Goal: Navigation & Orientation: Find specific page/section

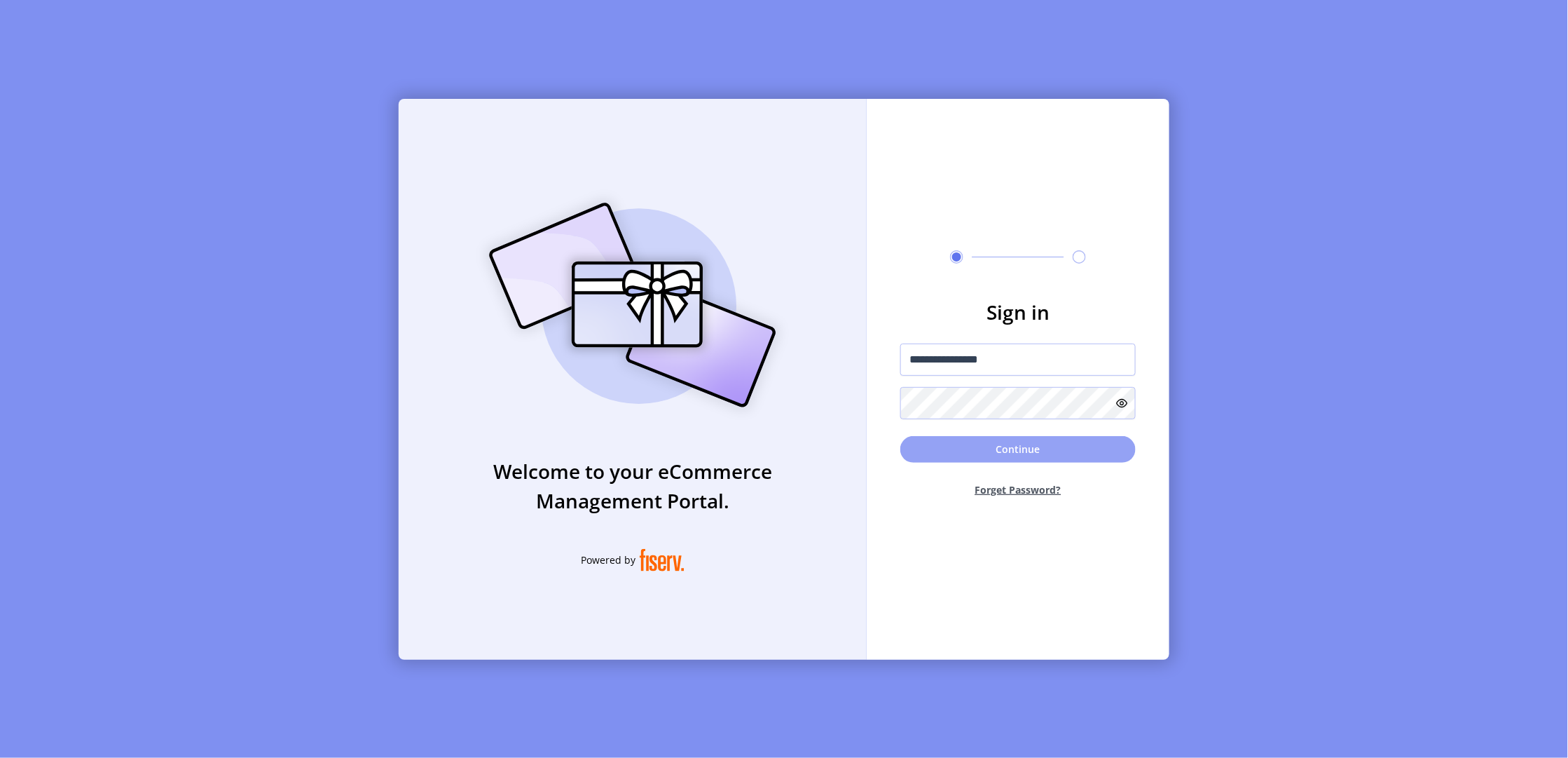
click at [997, 437] on button "Continue" at bounding box center [1018, 448] width 236 height 27
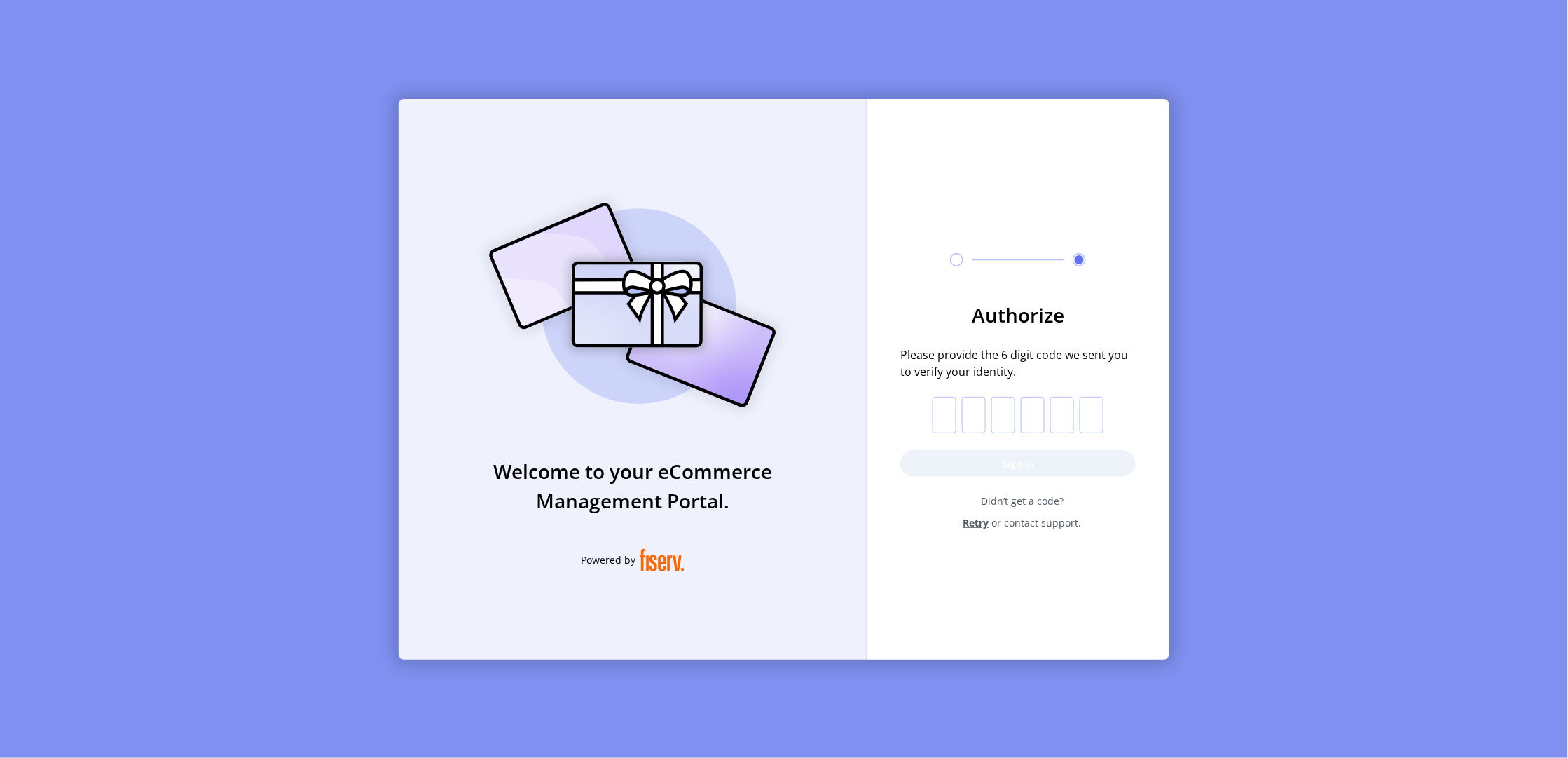
click at [941, 418] on input "text" at bounding box center [944, 414] width 24 height 36
paste input "*"
type input "*"
click at [964, 464] on button "Sign in" at bounding box center [1018, 462] width 236 height 27
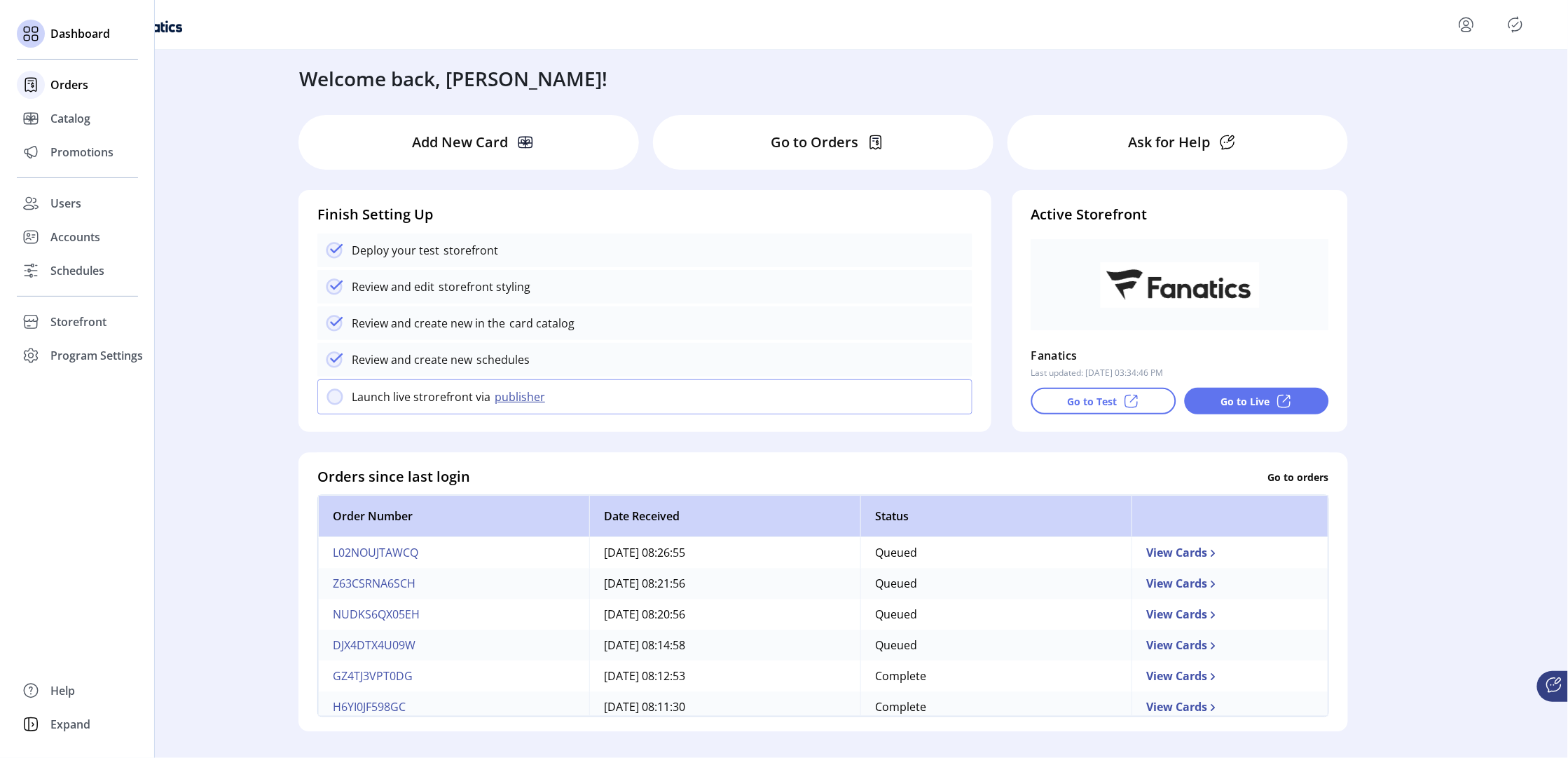
click at [60, 89] on span "Orders" at bounding box center [69, 84] width 37 height 17
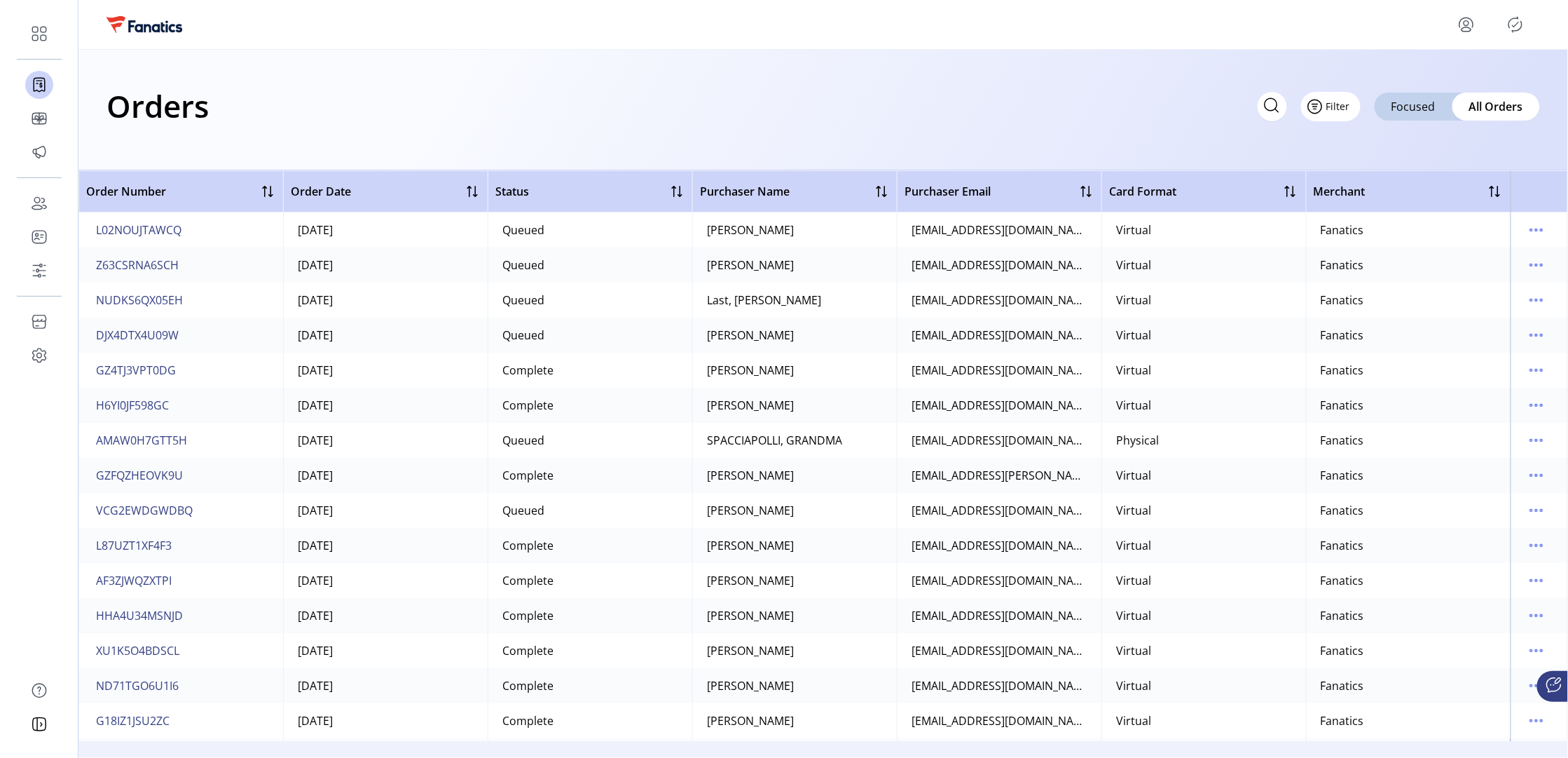
click at [1351, 105] on button "Filter" at bounding box center [1330, 106] width 59 height 30
click at [1366, 176] on span "Date" at bounding box center [1373, 181] width 116 height 11
click at [202, 137] on span "button" at bounding box center [198, 138] width 10 height 10
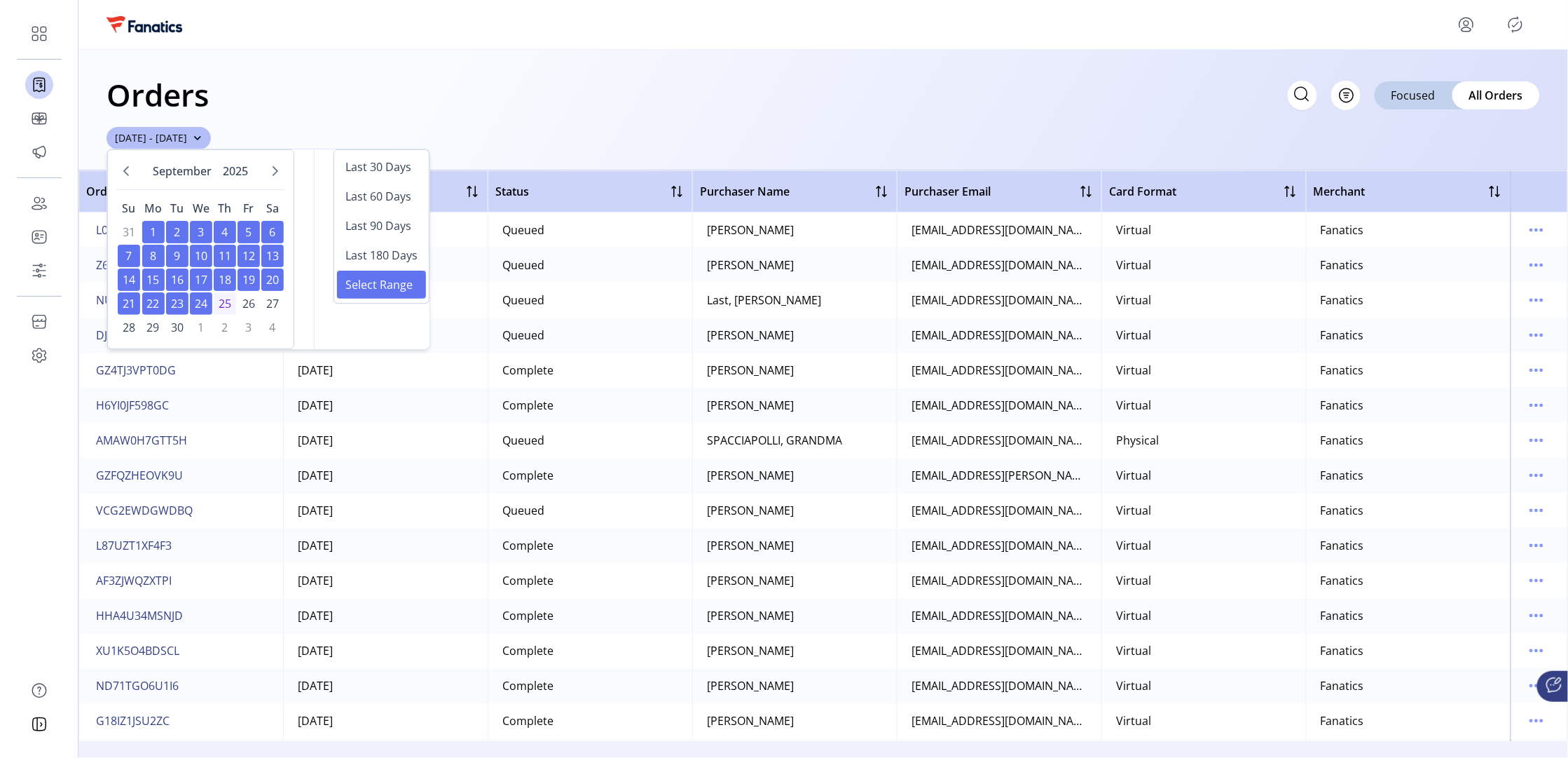
click at [524, 100] on div "Orders Filter Focused All Orders" at bounding box center [823, 95] width 1434 height 49
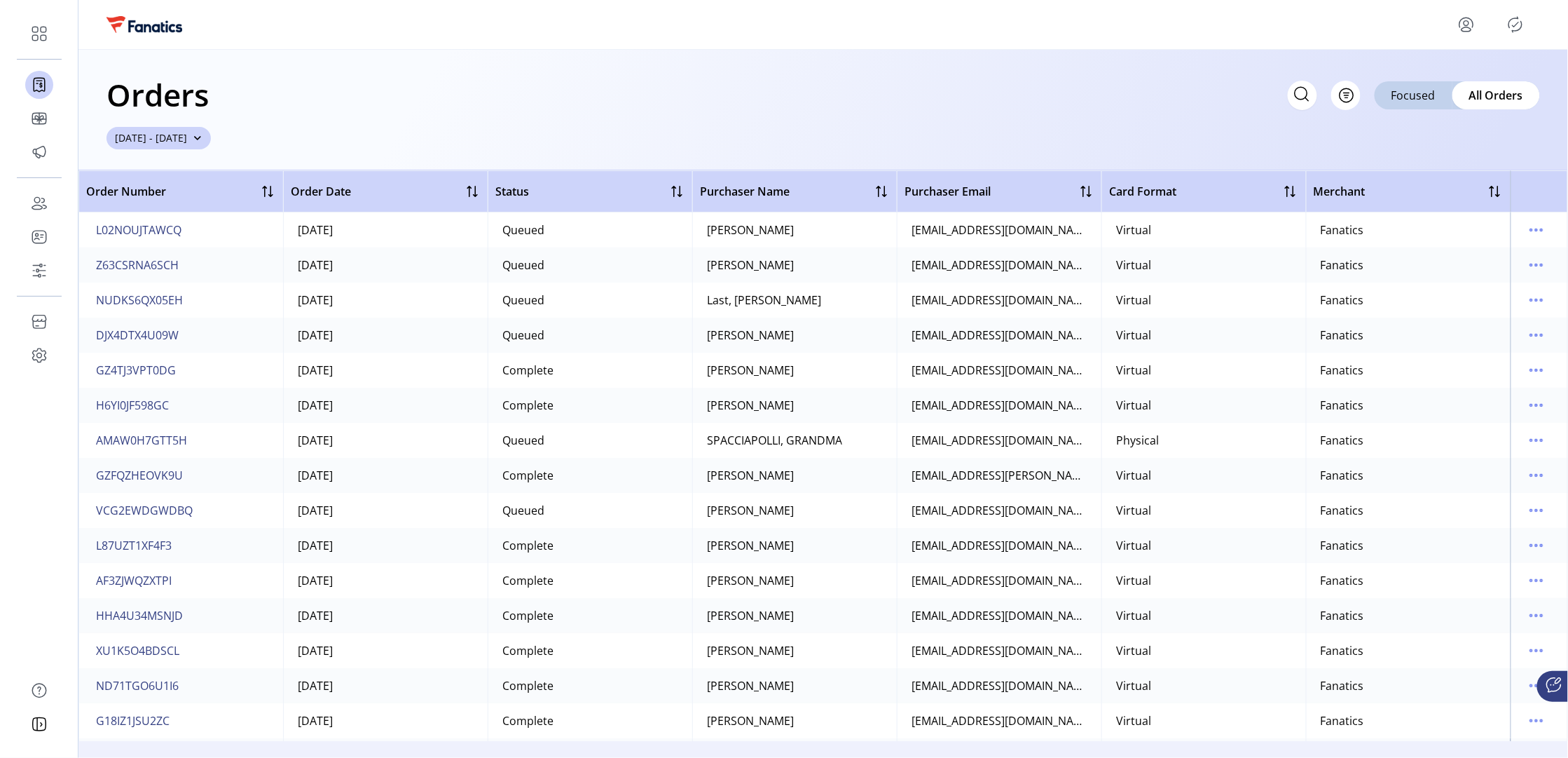
click at [202, 137] on span "button" at bounding box center [198, 138] width 10 height 10
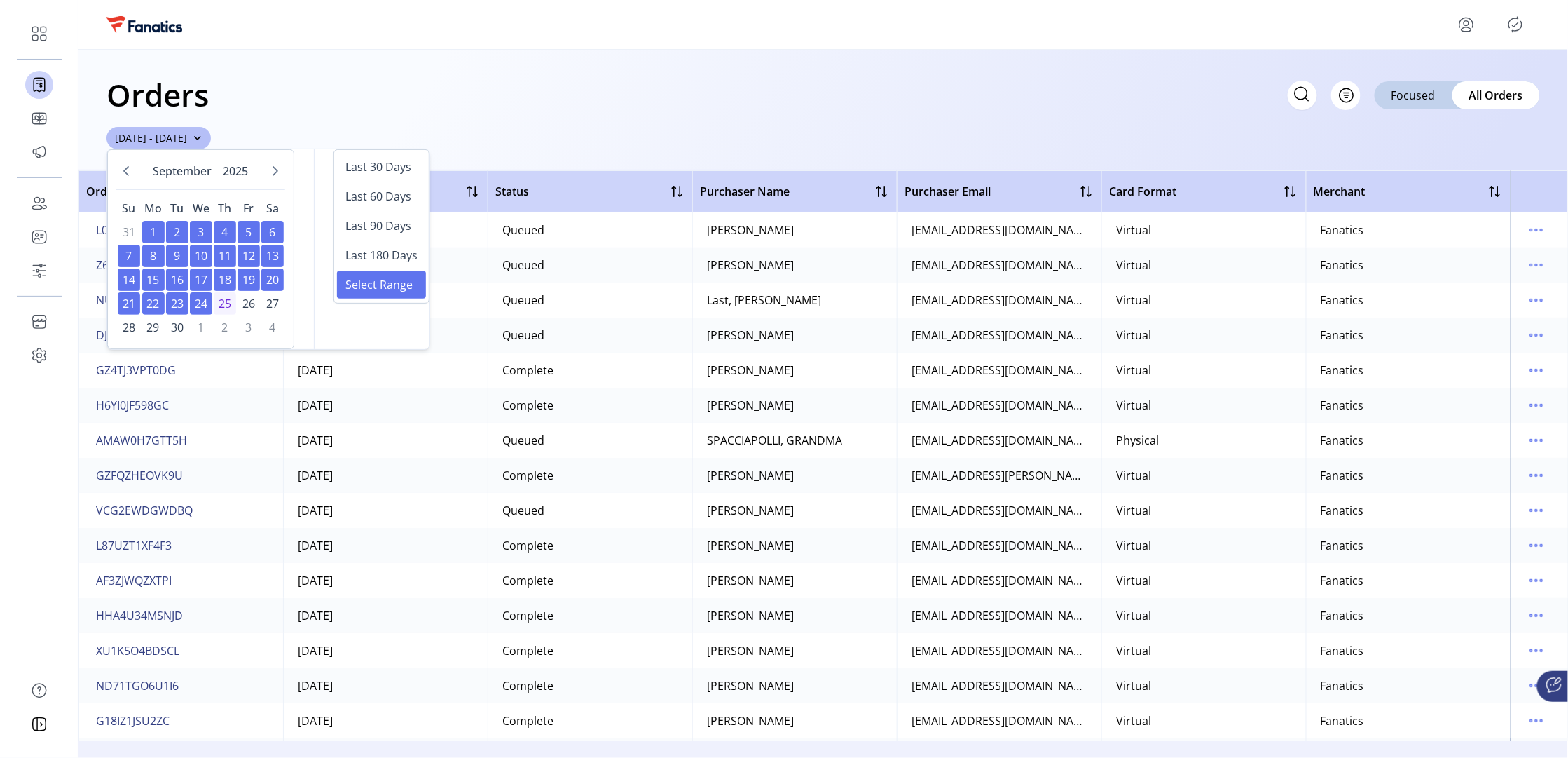
click at [538, 149] on div "Orders Filter Focused All Orders [DATE] - [DATE]" at bounding box center [823, 109] width 1489 height 120
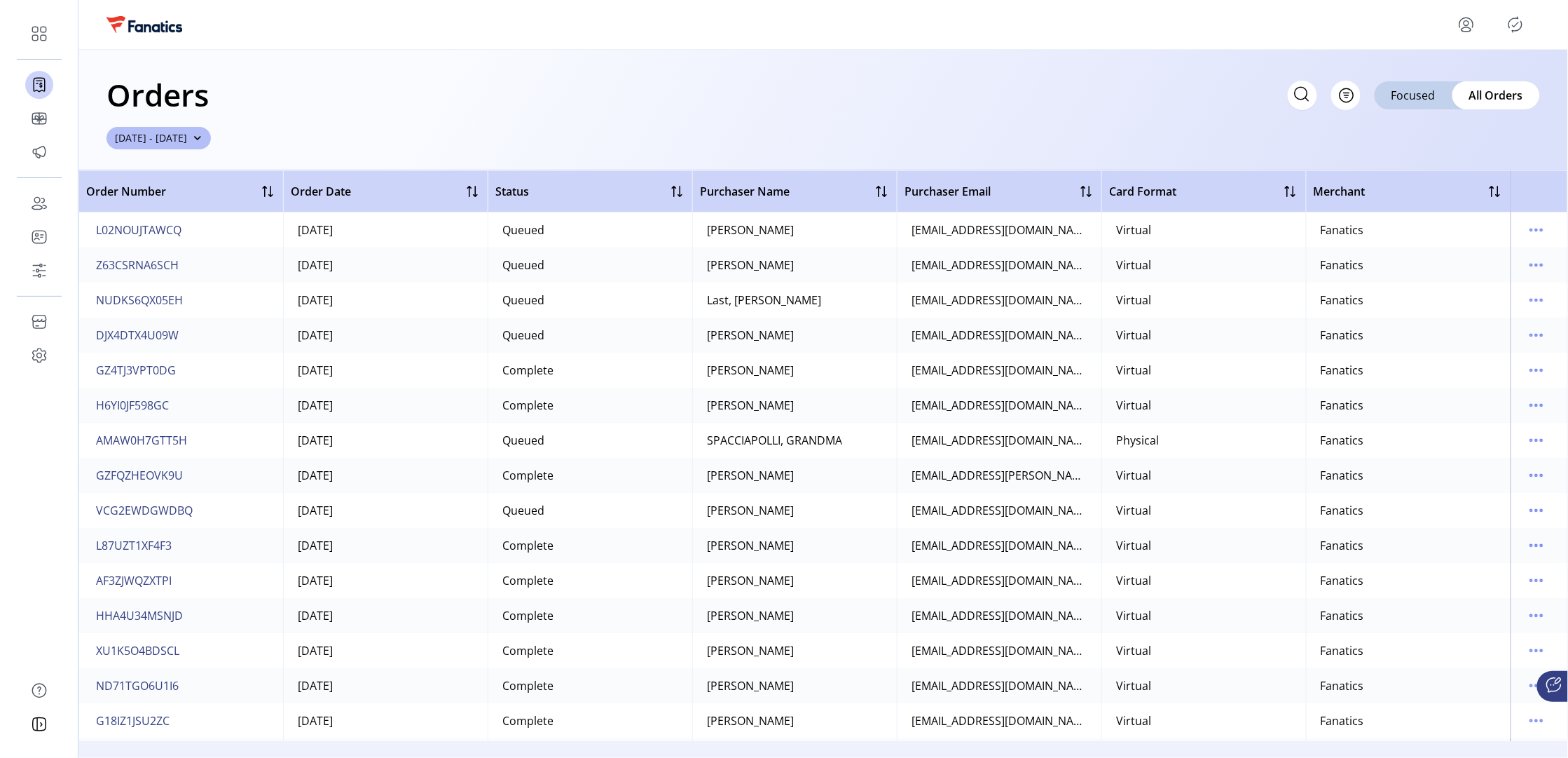
click at [1172, 147] on div "Orders Filter Focused All Orders [DATE] - [DATE]" at bounding box center [823, 109] width 1489 height 120
click at [211, 135] on button "[DATE] - [DATE]" at bounding box center [159, 138] width 104 height 23
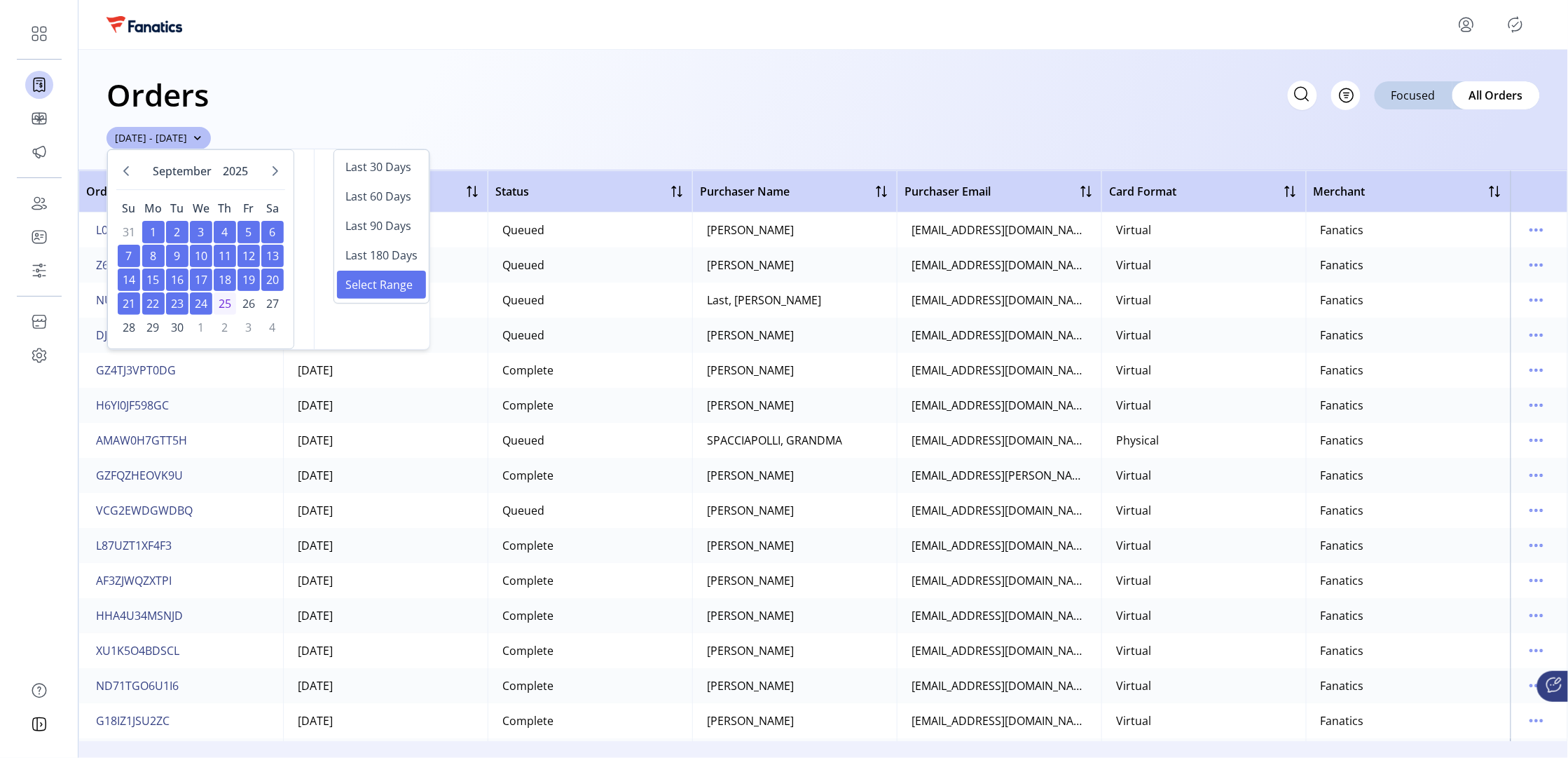
click at [646, 149] on div "Orders Filter Focused All Orders [DATE] - [DATE]" at bounding box center [823, 109] width 1489 height 120
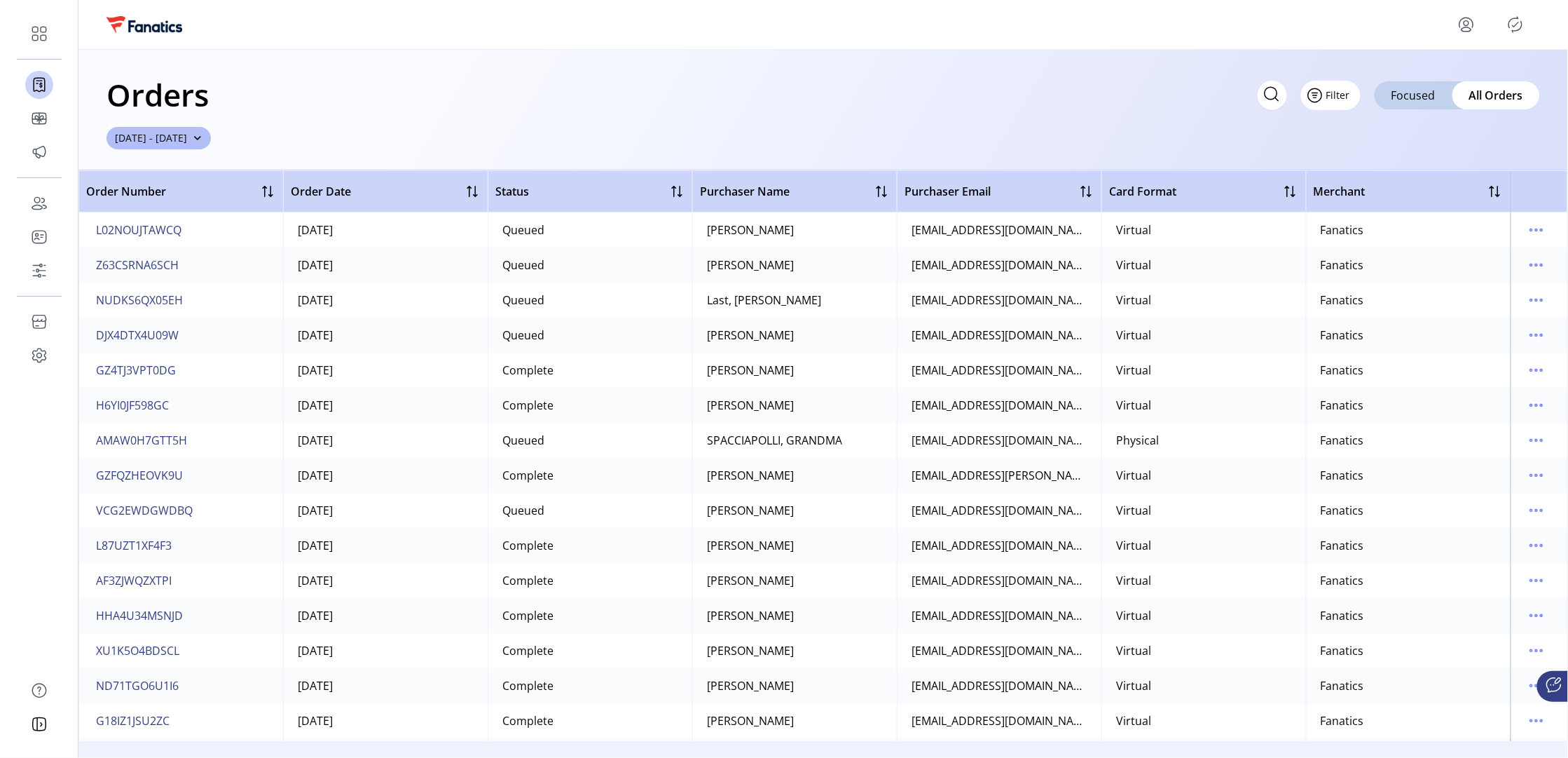
click at [1350, 99] on button "Filter" at bounding box center [1330, 96] width 59 height 30
click at [1357, 127] on span "Merchant" at bounding box center [1373, 125] width 116 height 11
click at [396, 137] on span "Clear all filters" at bounding box center [362, 137] width 68 height 15
click at [1332, 99] on span "Filter" at bounding box center [1338, 95] width 24 height 15
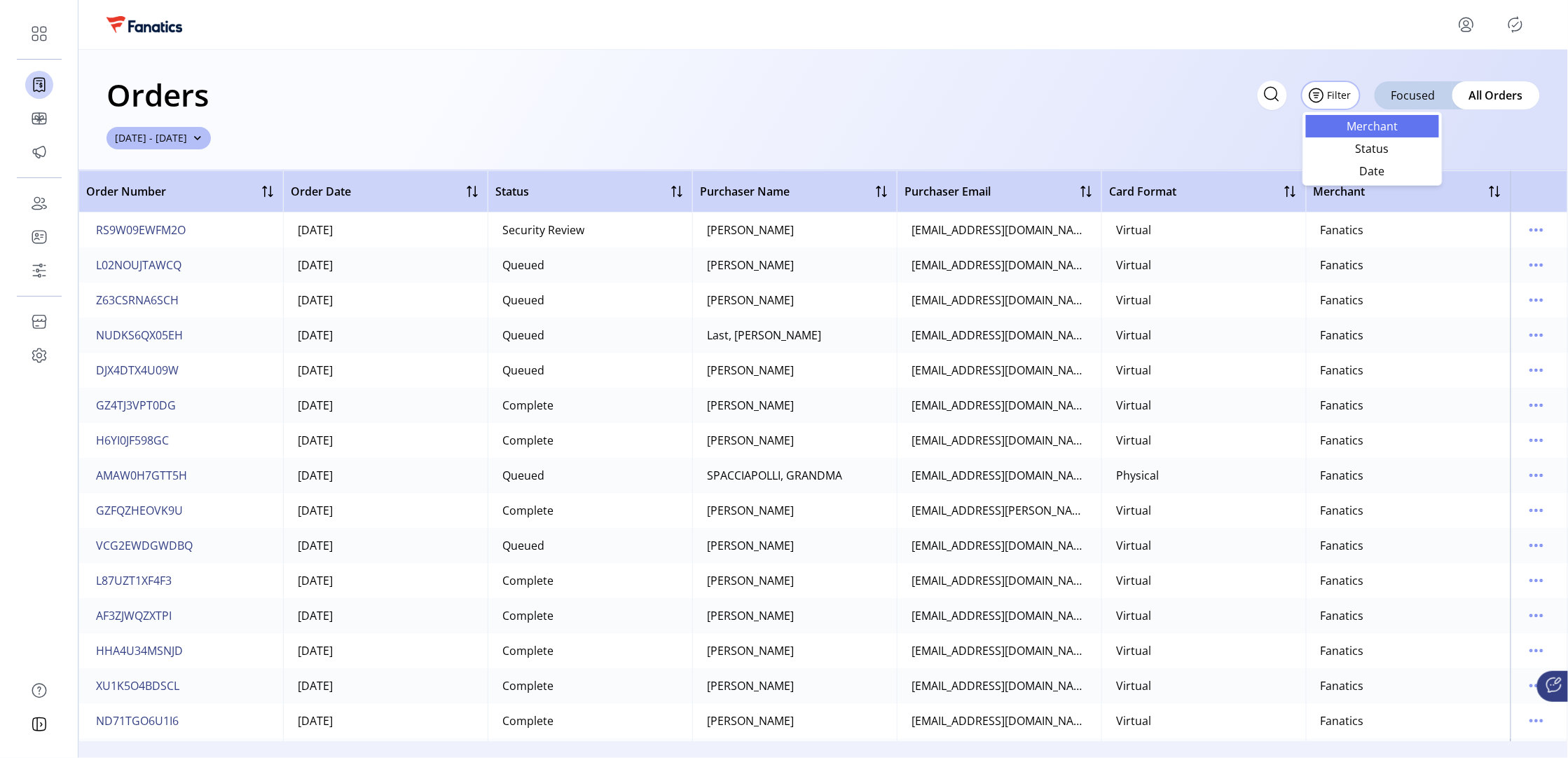
click at [1336, 129] on span "Merchant" at bounding box center [1373, 125] width 116 height 11
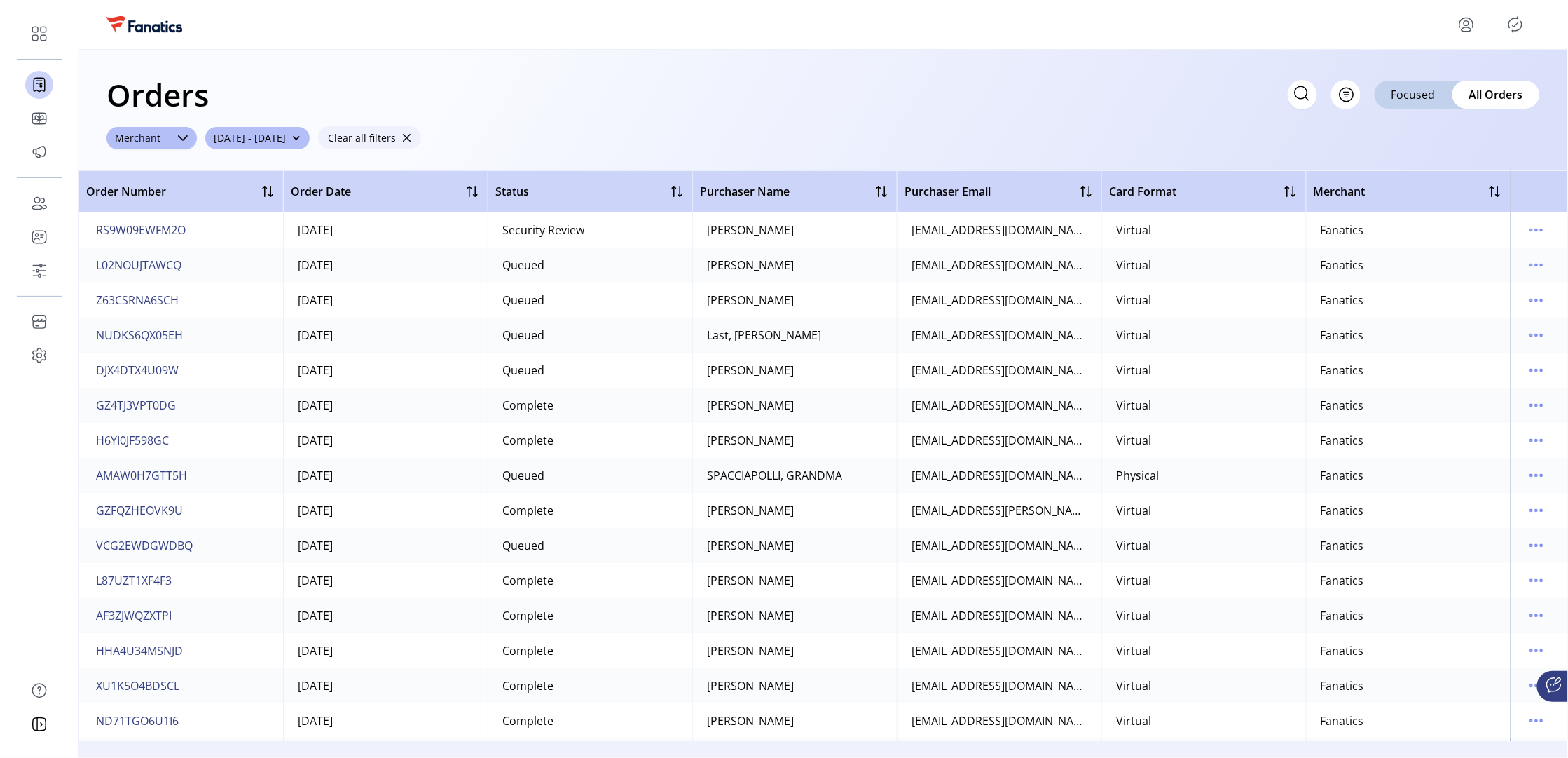
click at [396, 133] on span "Clear all filters" at bounding box center [362, 137] width 68 height 15
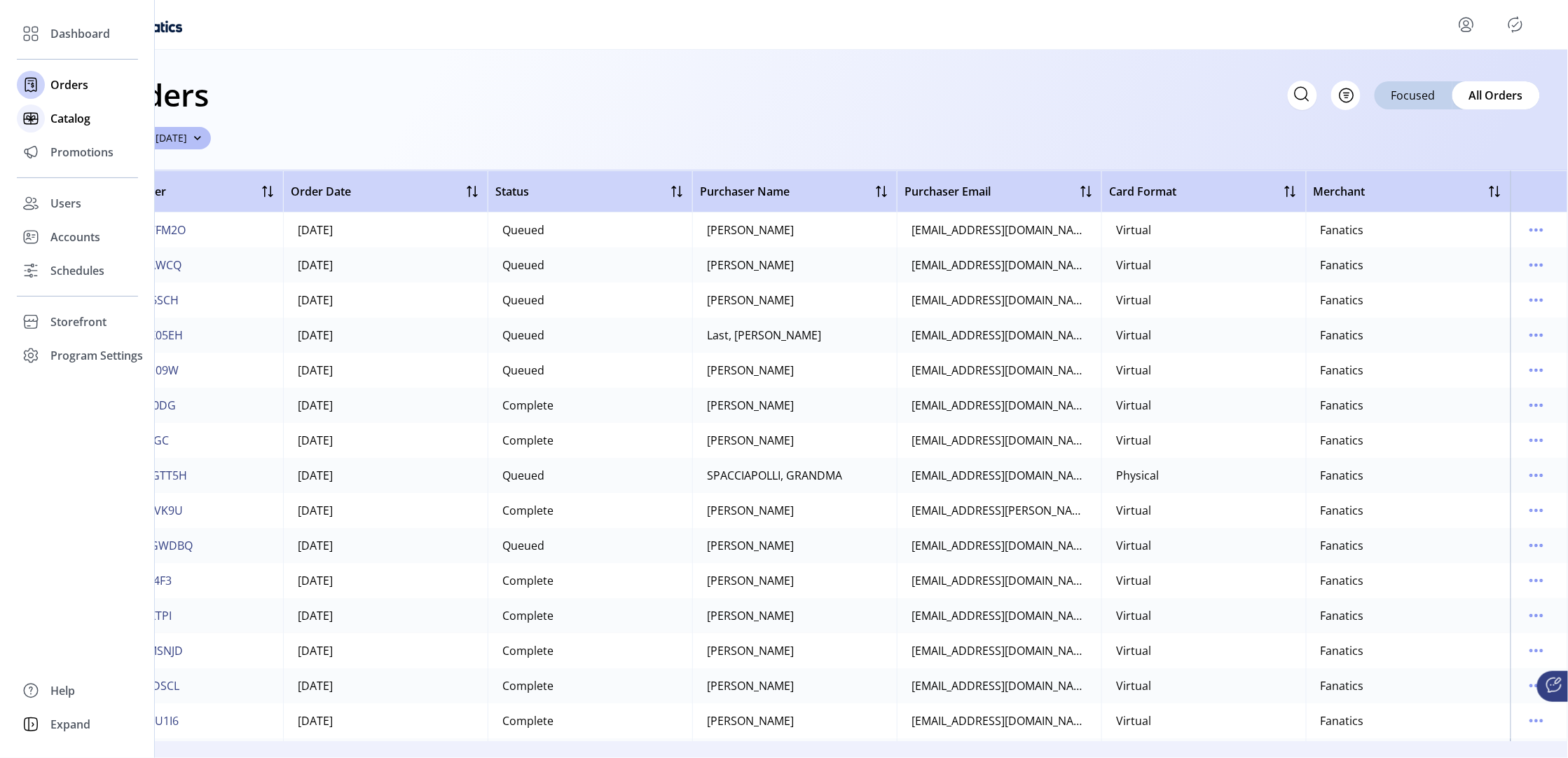
click at [52, 119] on span "Catalog" at bounding box center [70, 118] width 40 height 17
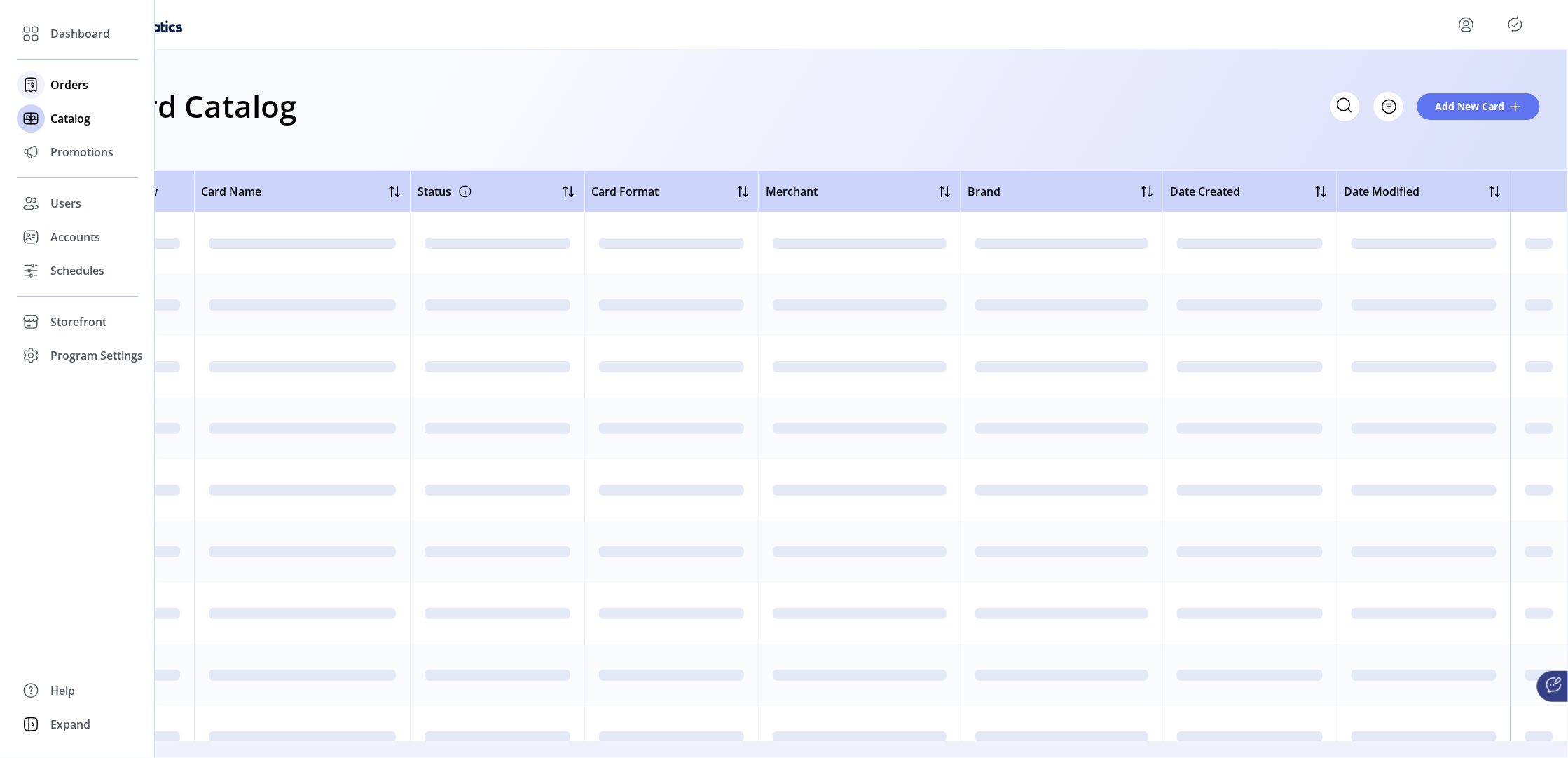
click at [74, 81] on span "Orders" at bounding box center [69, 84] width 37 height 17
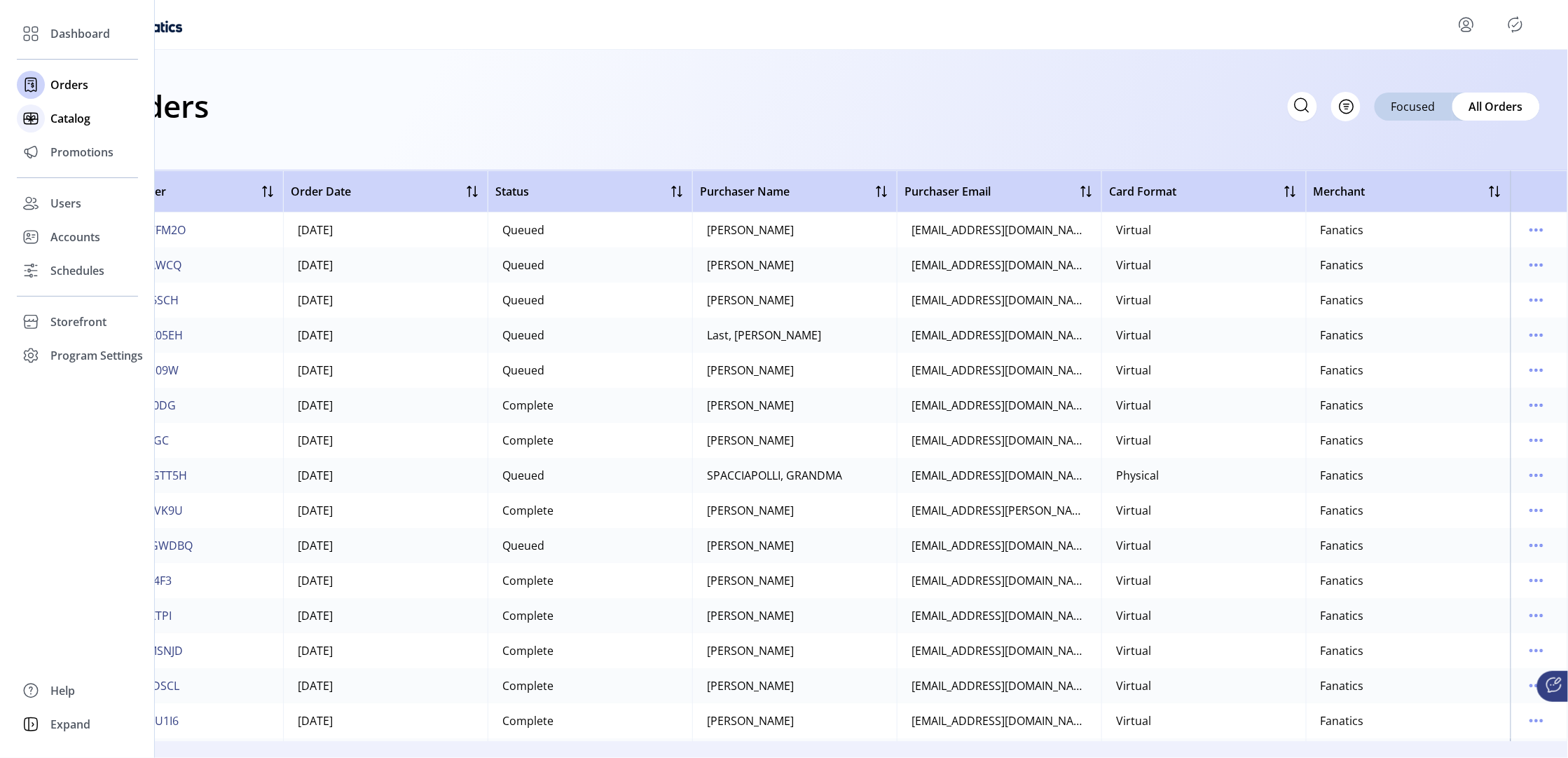
click at [72, 120] on span "Catalog" at bounding box center [70, 118] width 40 height 17
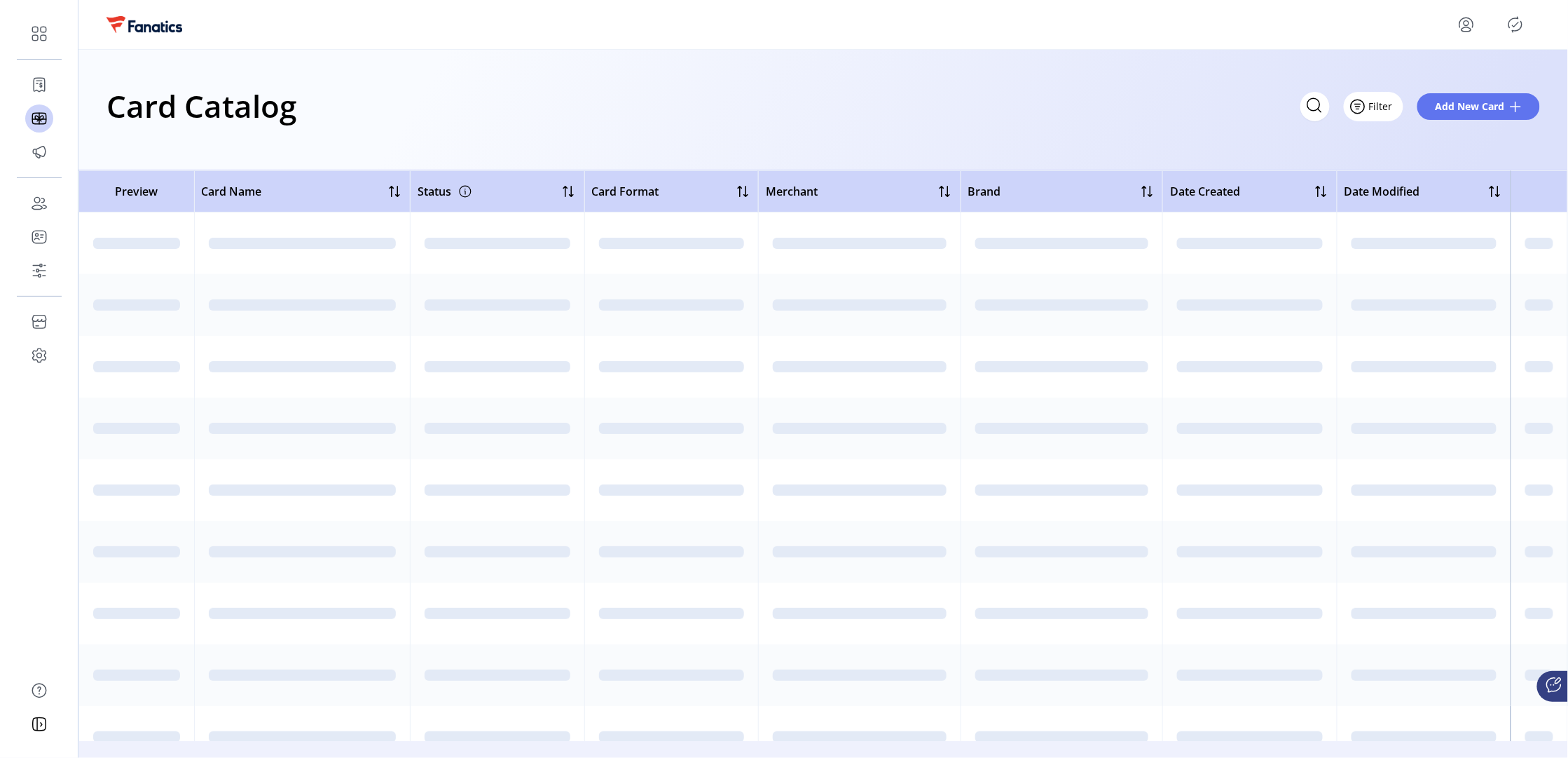
click at [1378, 103] on span "Filter" at bounding box center [1381, 105] width 24 height 15
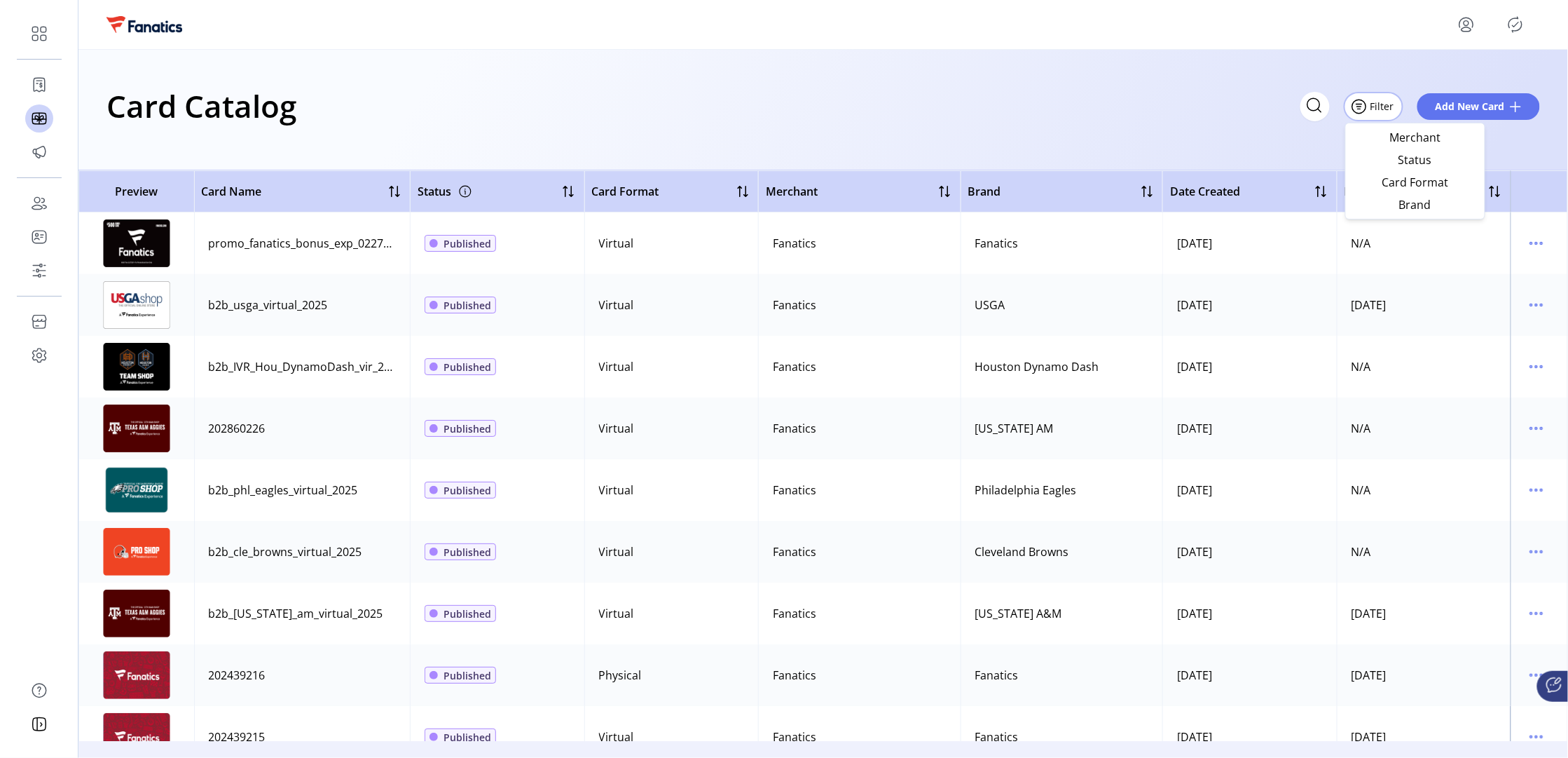
click at [1039, 96] on div "Card Catalog Filter Add New Card" at bounding box center [823, 105] width 1434 height 49
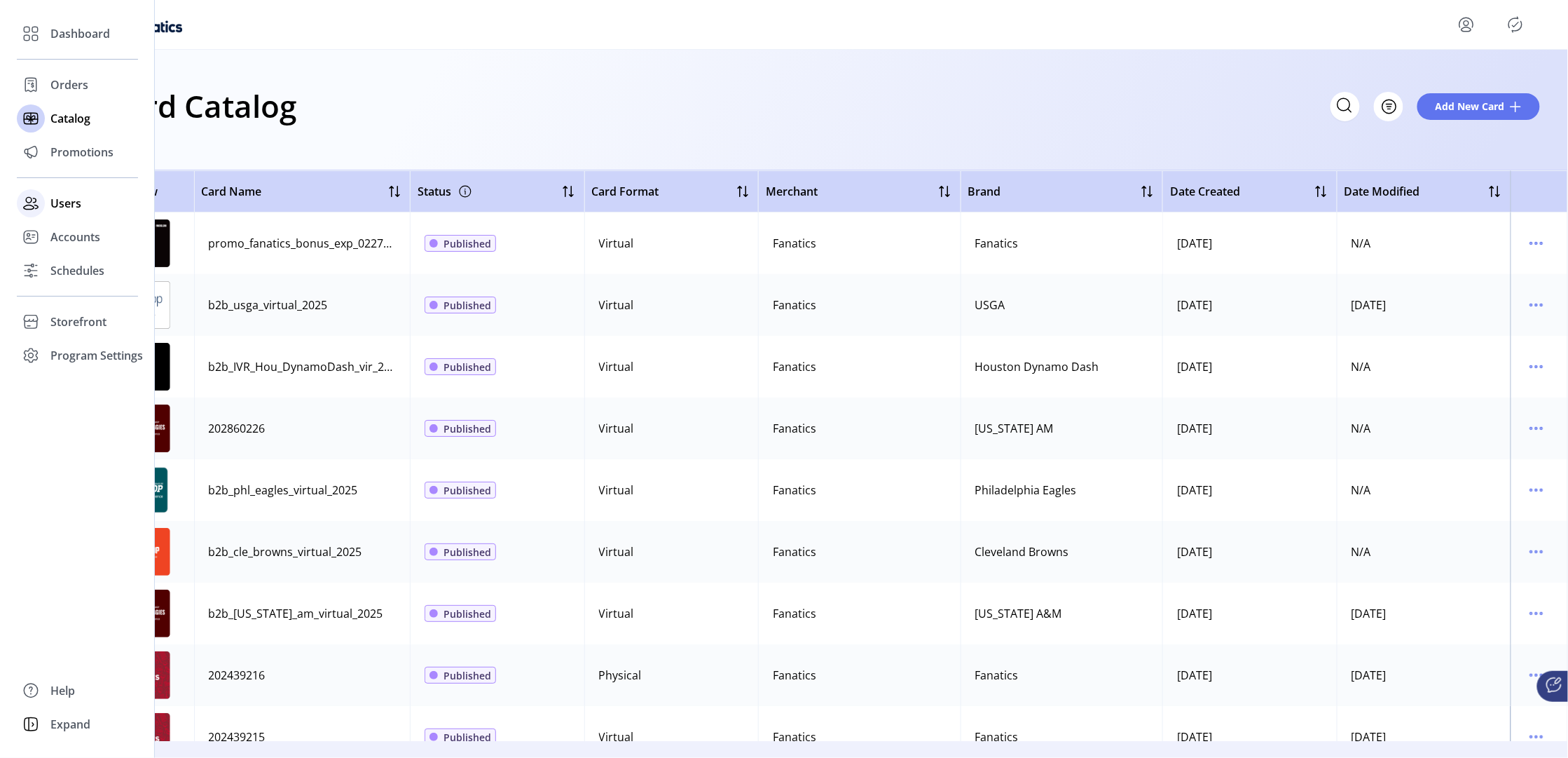
click at [50, 207] on span "Users" at bounding box center [65, 203] width 31 height 17
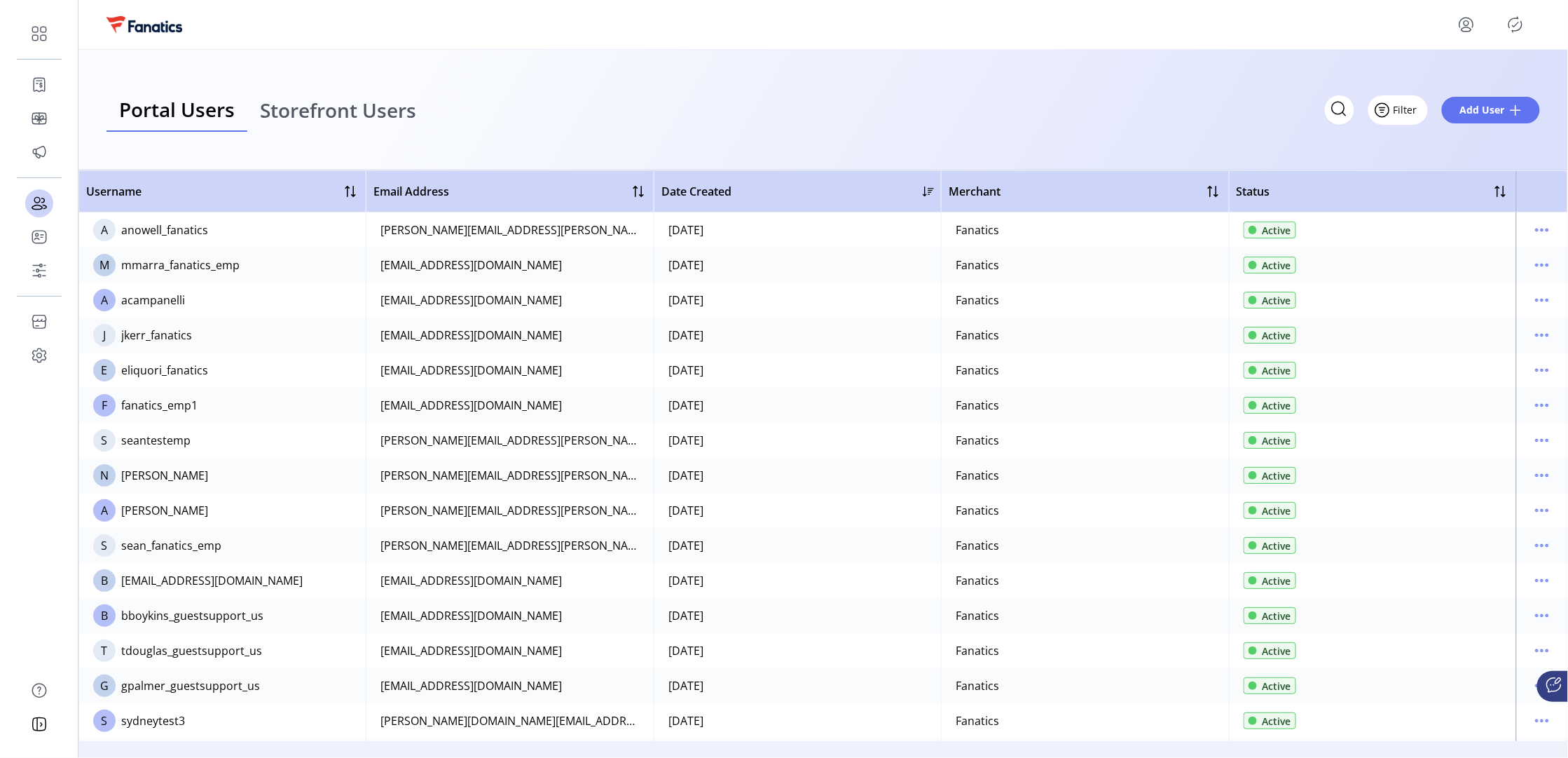
click at [1414, 109] on span "Filter" at bounding box center [1405, 109] width 24 height 15
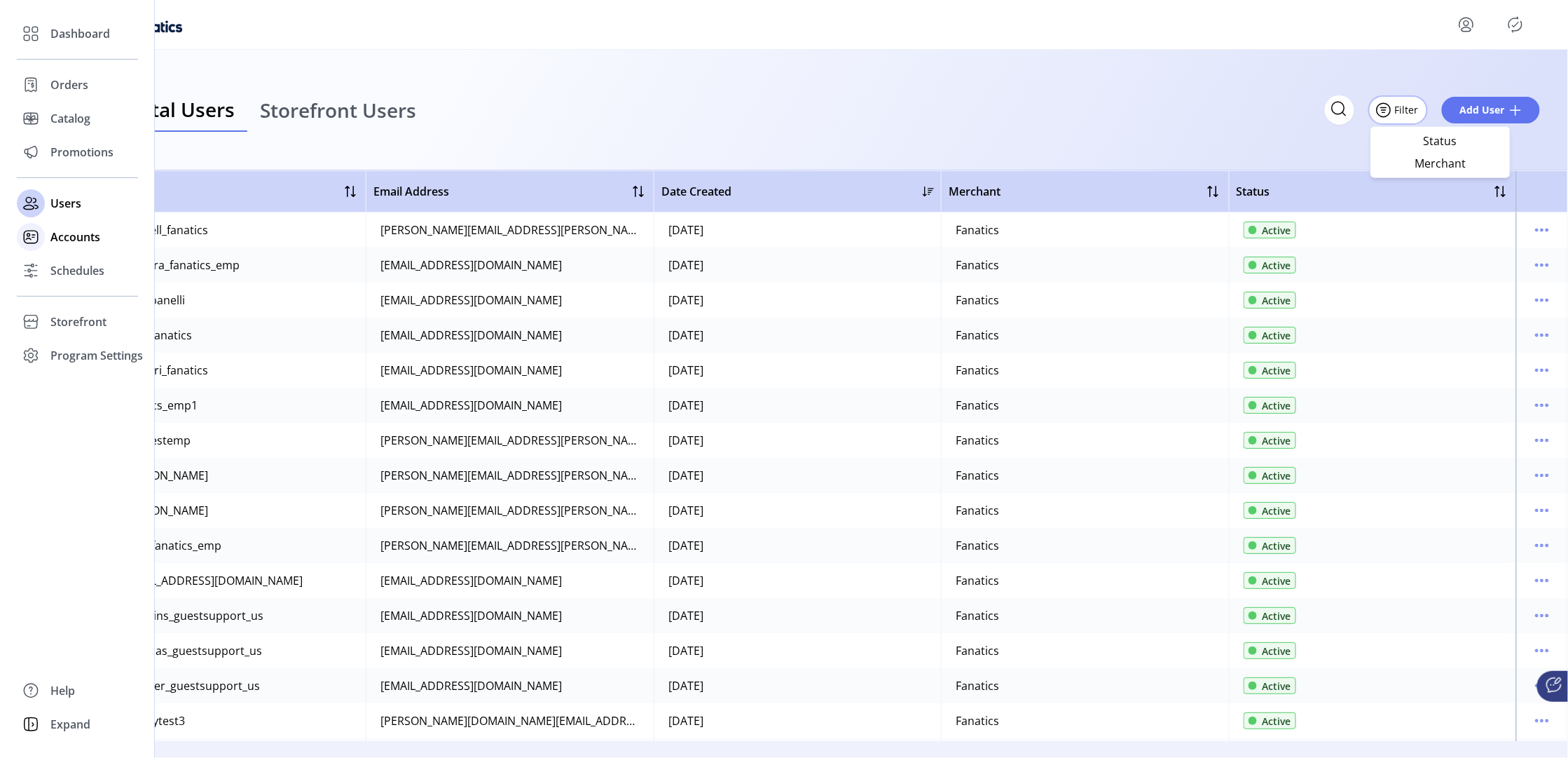
click at [64, 238] on span "Accounts" at bounding box center [75, 237] width 49 height 17
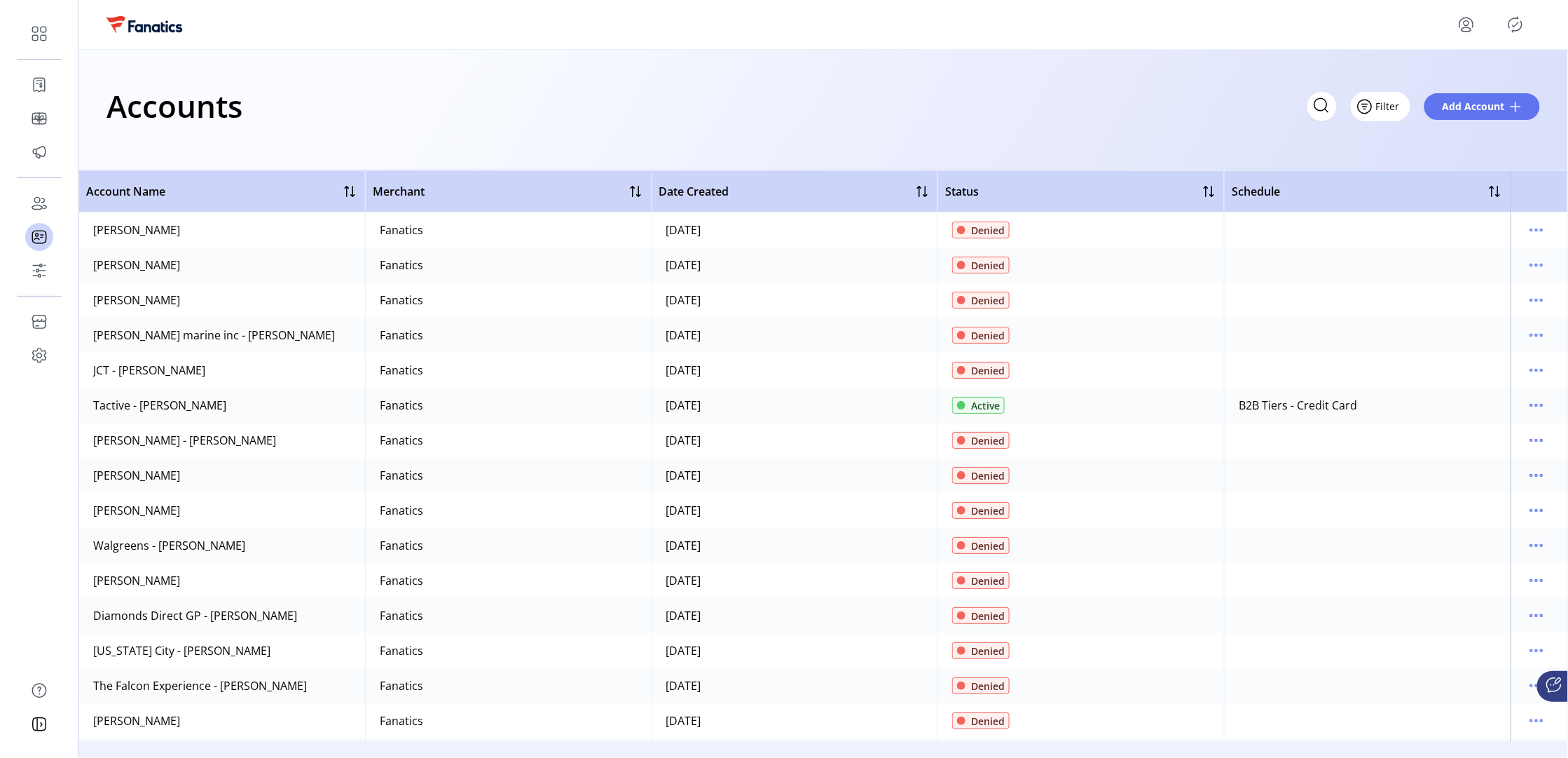
click at [1397, 105] on span "Filter" at bounding box center [1388, 105] width 24 height 15
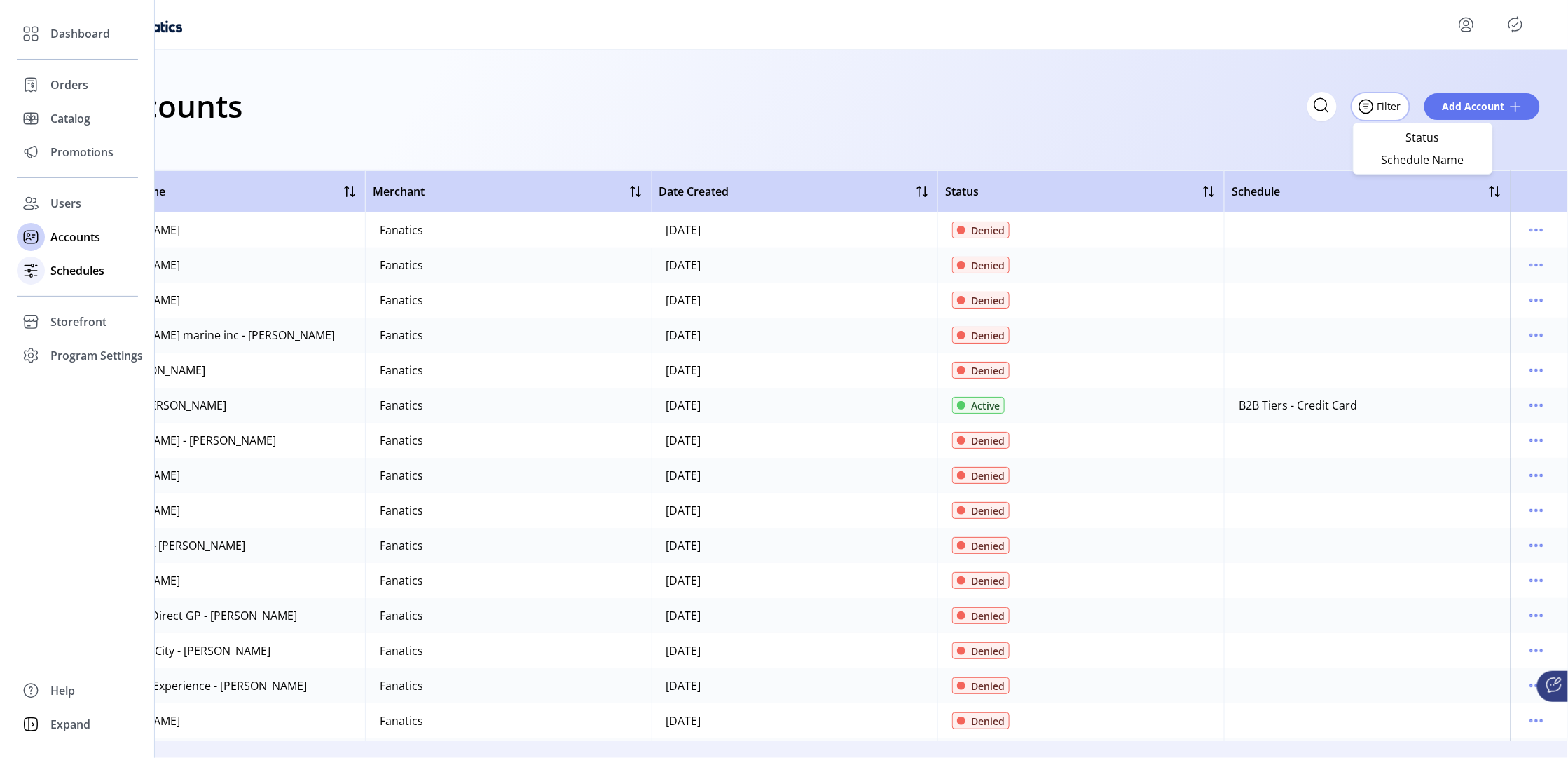
click at [57, 273] on span "Schedules" at bounding box center [77, 270] width 54 height 17
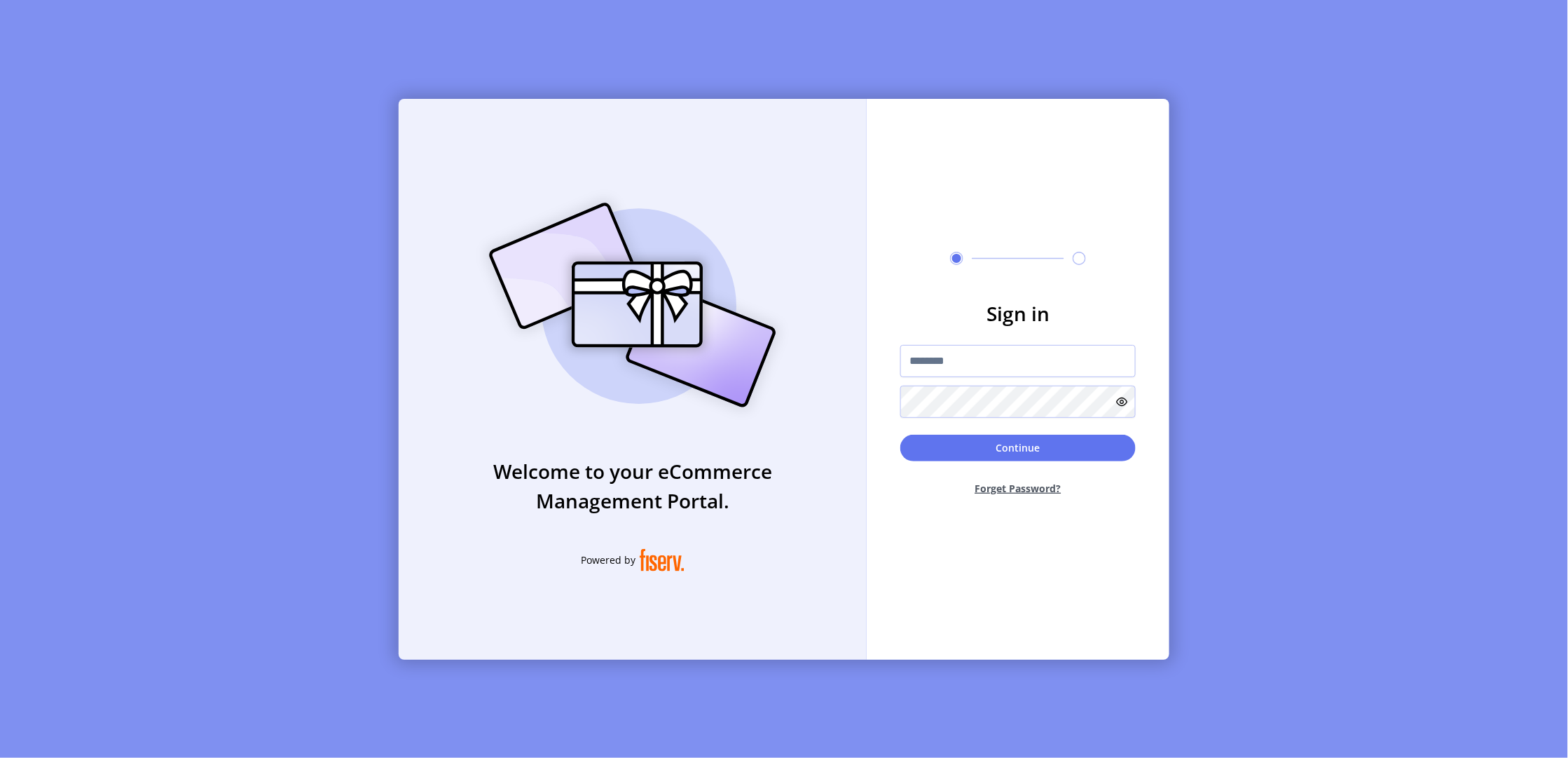
type input "**********"
click at [308, 229] on div "**********" at bounding box center [784, 379] width 1568 height 758
